Goal: Transaction & Acquisition: Subscribe to service/newsletter

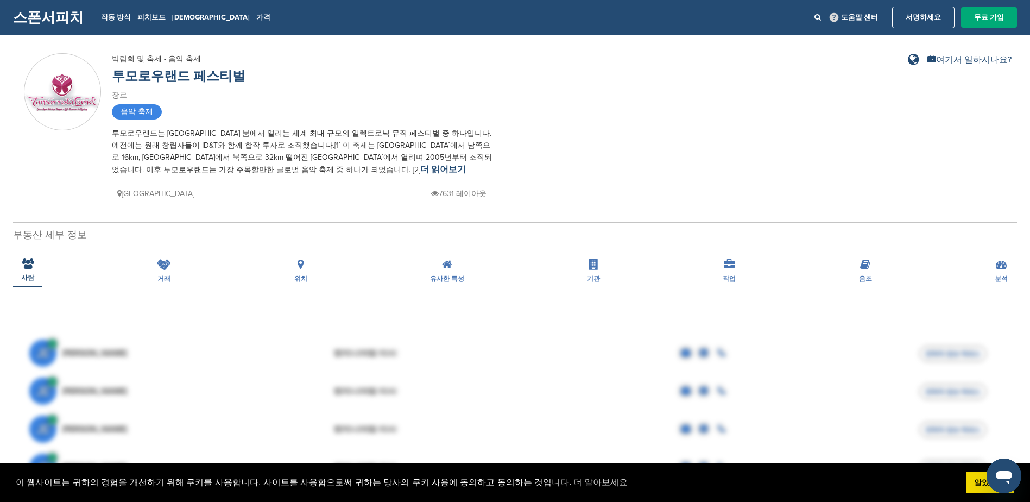
drag, startPoint x: 293, startPoint y: 262, endPoint x: 310, endPoint y: 84, distance: 178.5
click at [420, 169] on link "더 읽어보기" at bounding box center [443, 169] width 46 height 11
click at [146, 111] on span "음악 축제" at bounding box center [137, 111] width 50 height 15
click at [86, 100] on img at bounding box center [62, 91] width 76 height 37
click at [195, 76] on link "투모로우랜드 페스티벌" at bounding box center [179, 76] width 134 height 16
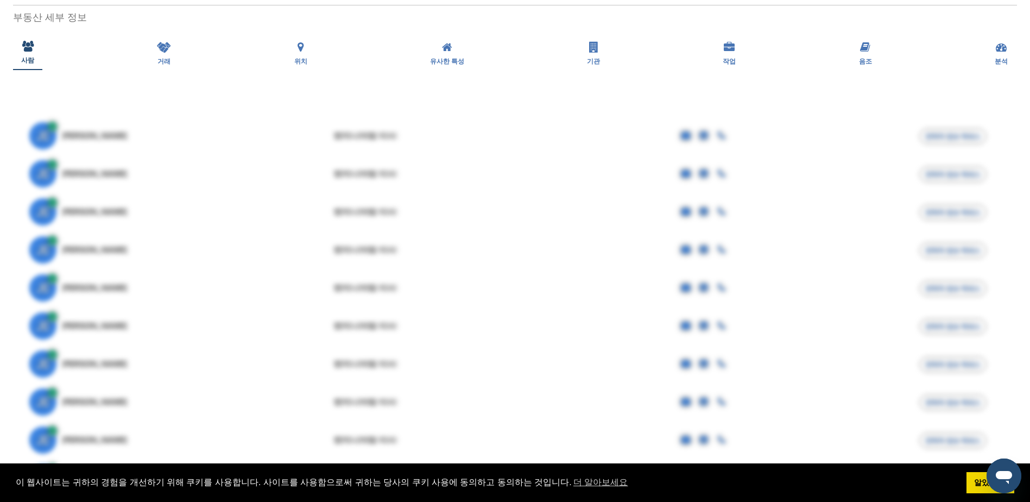
scroll to position [217, 0]
click at [34, 60] on span "거래" at bounding box center [27, 61] width 13 height 7
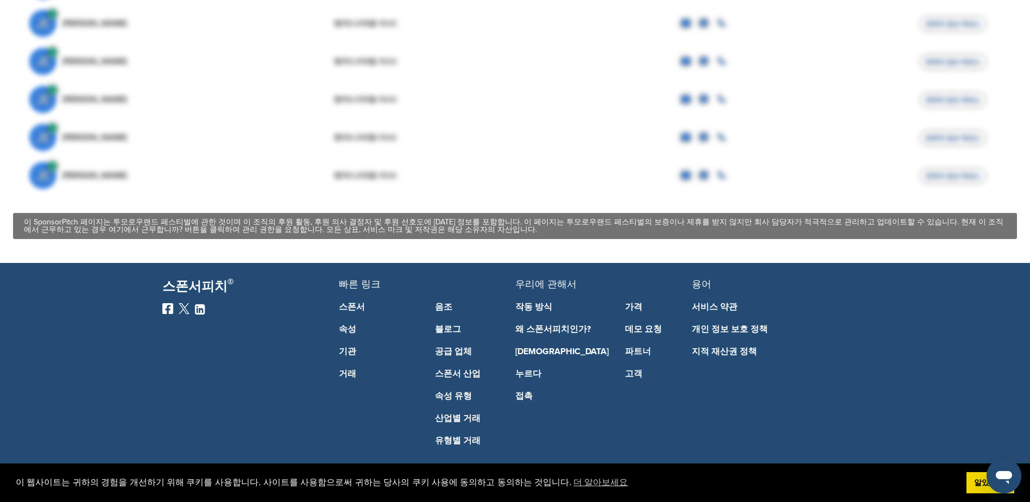
scroll to position [476, 0]
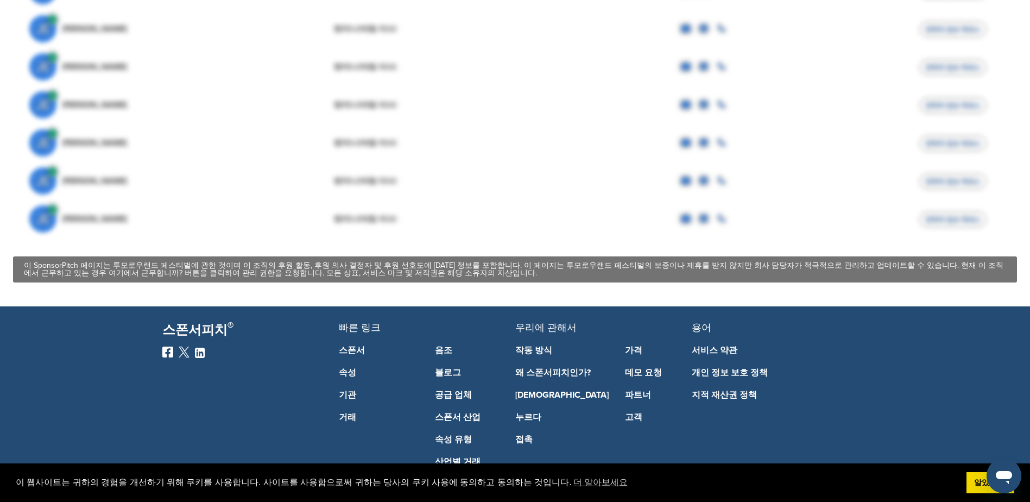
click at [370, 354] on link "스폰서" at bounding box center [379, 350] width 80 height 9
click at [351, 349] on link "스폰서" at bounding box center [379, 350] width 80 height 9
click at [978, 488] on link "알았어요!" at bounding box center [991, 483] width 48 height 22
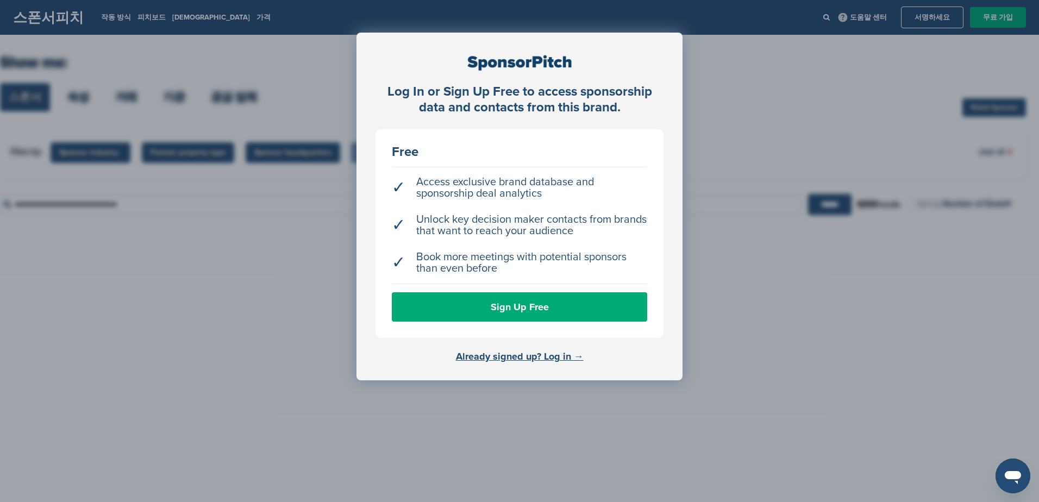
click at [517, 310] on div "Free ✓ Access exclusive brand database and sponsorship deal analytics ✓ Unlock …" at bounding box center [519, 233] width 288 height 209
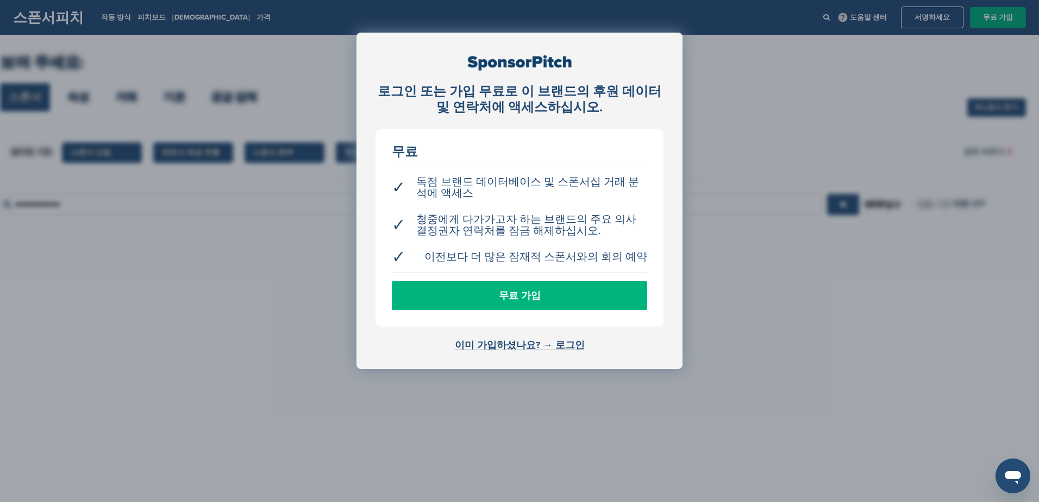
click at [542, 291] on link "무료 가입" at bounding box center [519, 295] width 255 height 29
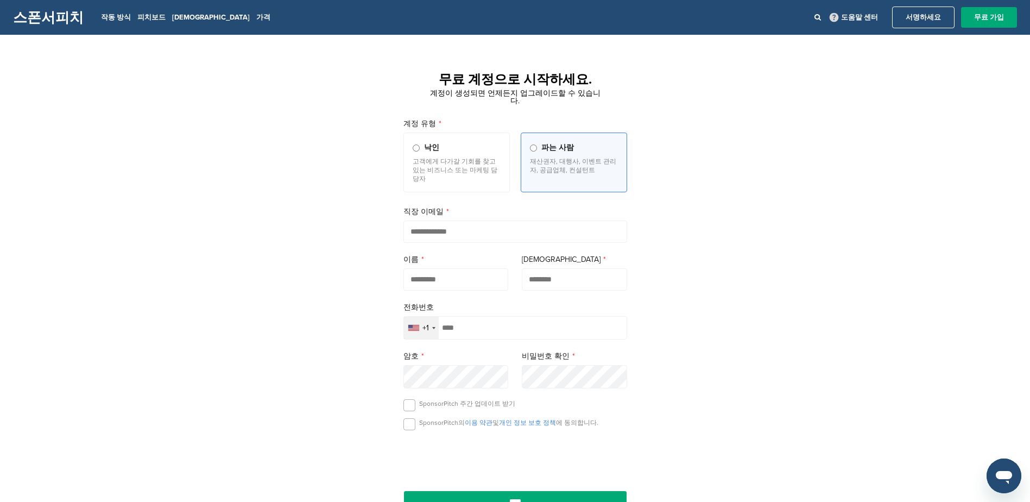
drag, startPoint x: 531, startPoint y: 171, endPoint x: 541, endPoint y: 169, distance: 9.8
